Goal: Task Accomplishment & Management: Use online tool/utility

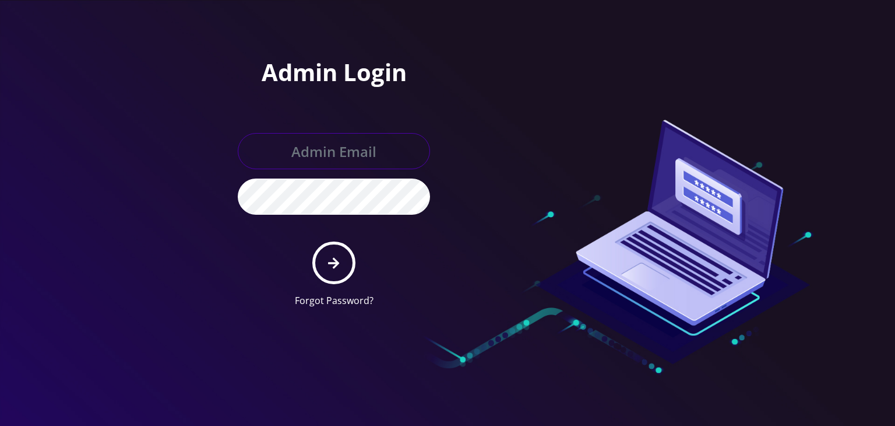
type input "boris@teltik.com"
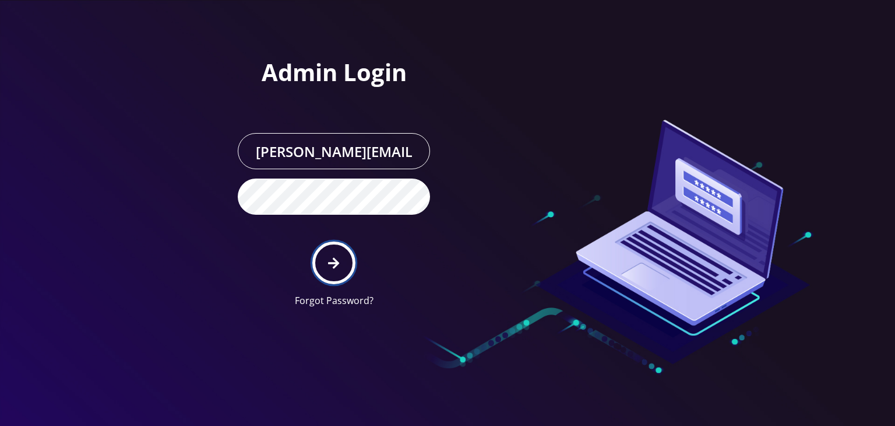
click at [325, 256] on button "submit" at bounding box center [333, 262] width 43 height 43
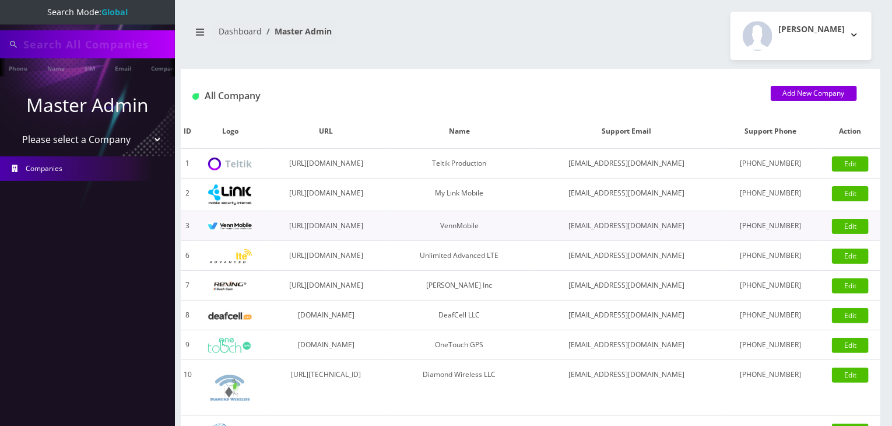
type input "komail"
click at [110, 143] on select "Please select a Company Teltik Production My Link Mobile VennMobile Unlimited A…" at bounding box center [87, 140] width 149 height 22
select select "13"
click at [13, 129] on select "Please select a Company Teltik Production My Link Mobile VennMobile Unlimited A…" at bounding box center [87, 140] width 149 height 22
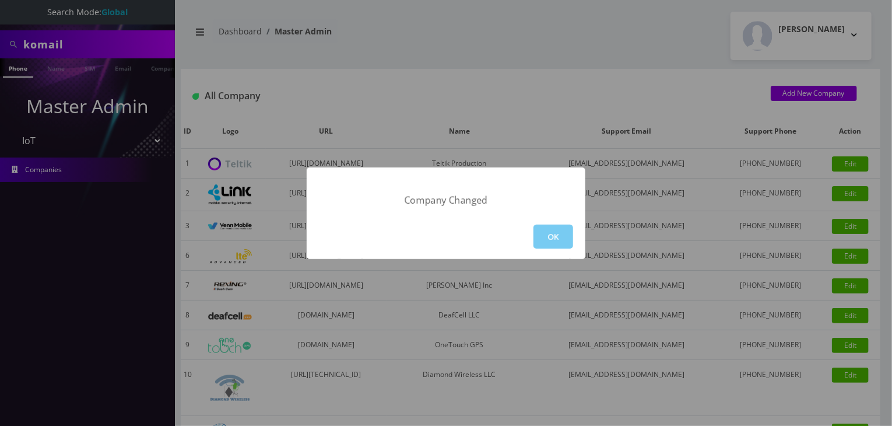
click at [553, 236] on button "OK" at bounding box center [553, 236] width 40 height 24
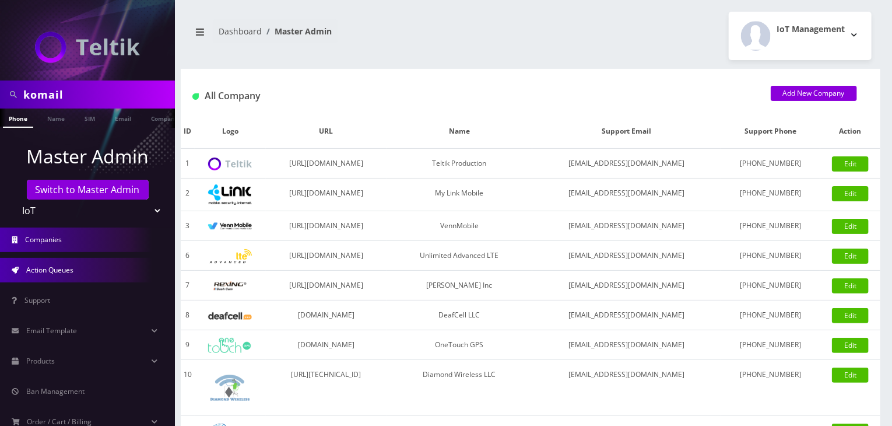
click at [57, 270] on span "Action Queues" at bounding box center [49, 270] width 47 height 10
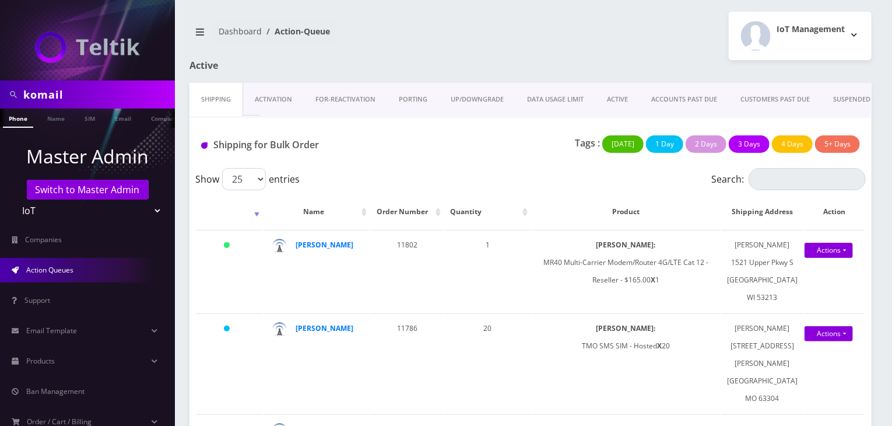
click at [0, 96] on div "komail" at bounding box center [87, 94] width 175 height 28
click at [51, 94] on input "etainment" at bounding box center [97, 94] width 149 height 22
type input "etainement"
click at [147, 117] on link "Company" at bounding box center [146, 117] width 39 height 19
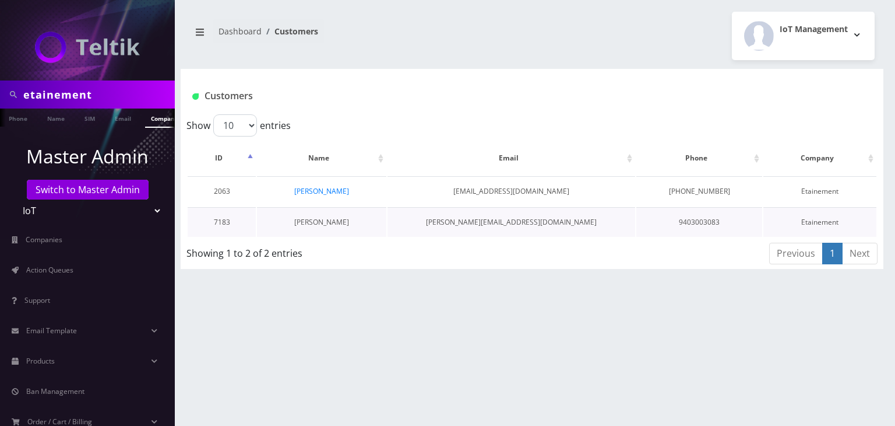
click at [331, 219] on link "[PERSON_NAME]" at bounding box center [321, 222] width 55 height 10
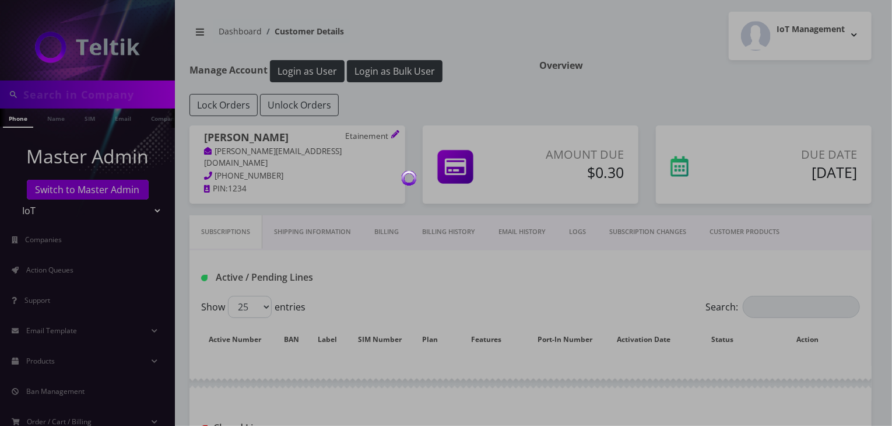
type input "etainement"
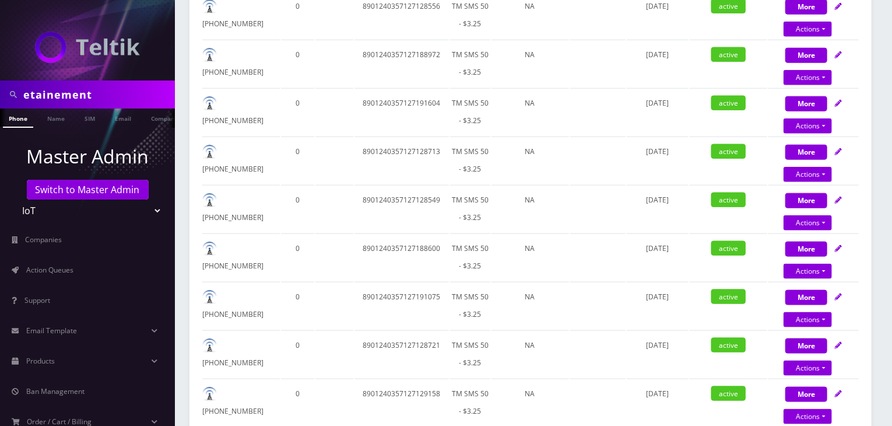
scroll to position [182, 0]
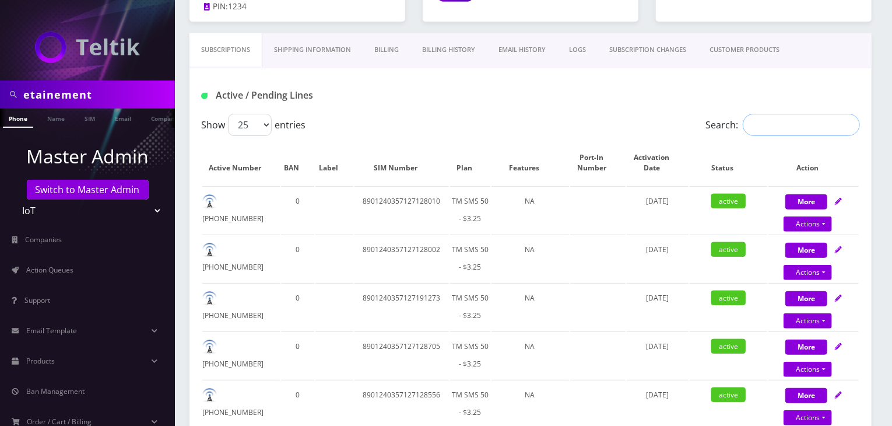
click at [775, 120] on input "Search:" at bounding box center [801, 125] width 117 height 22
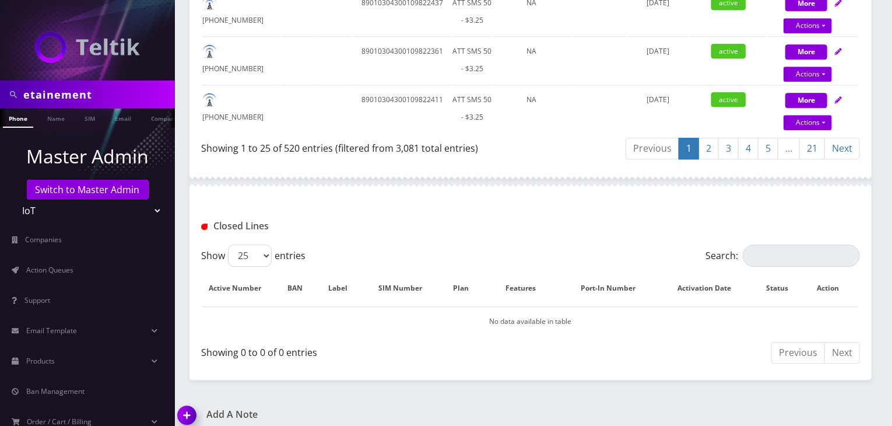
scroll to position [1348, 0]
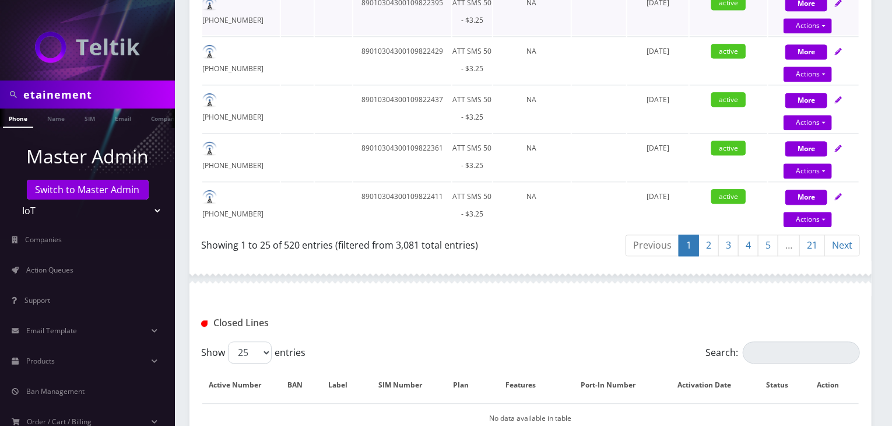
type input "at"
